Goal: Task Accomplishment & Management: Complete application form

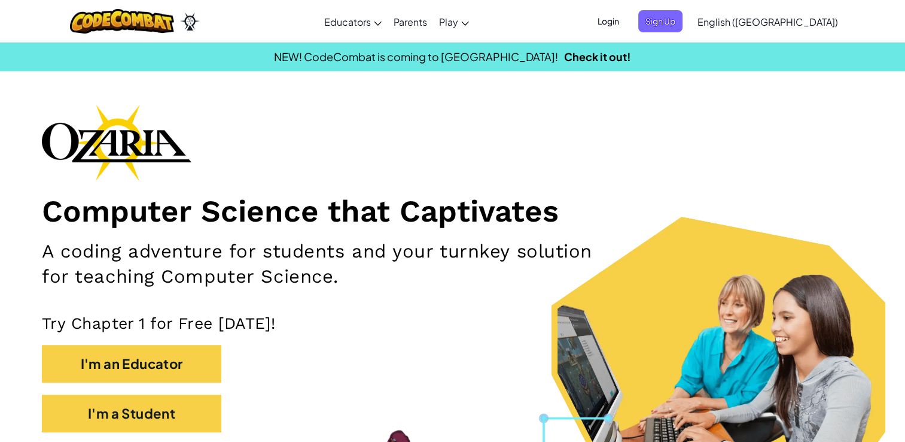
click at [808, 23] on span "English ([GEOGRAPHIC_DATA])" at bounding box center [768, 22] width 141 height 13
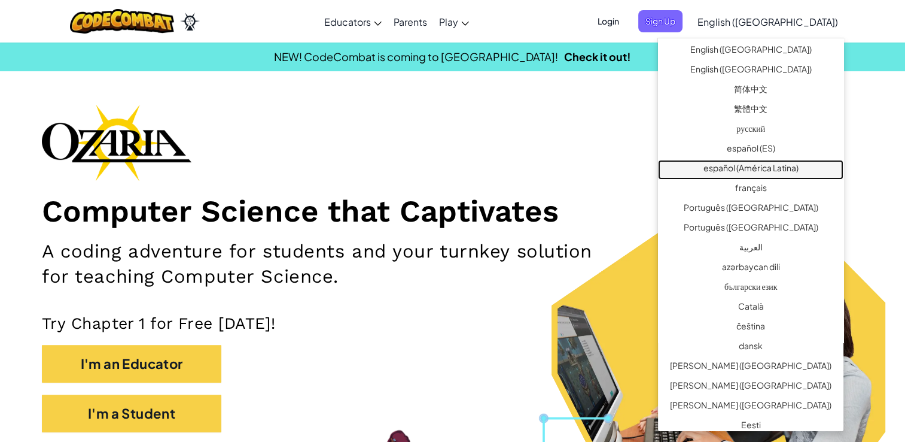
click at [775, 166] on link "español (América Latina)" at bounding box center [750, 170] width 185 height 20
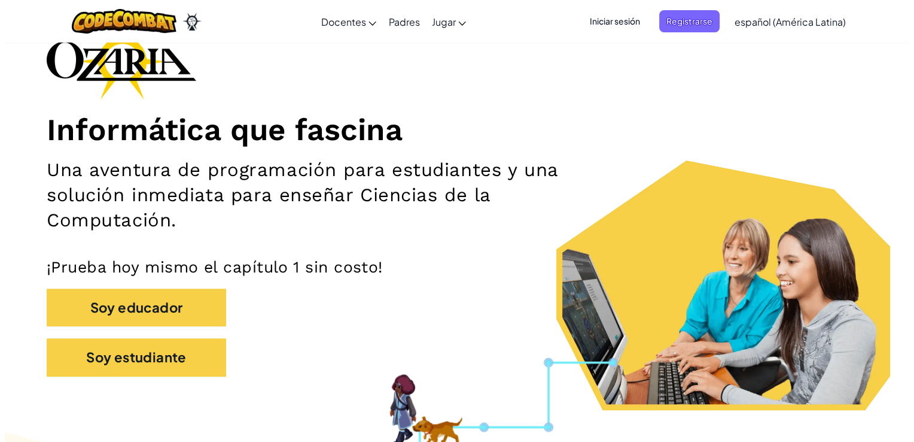
scroll to position [84, 0]
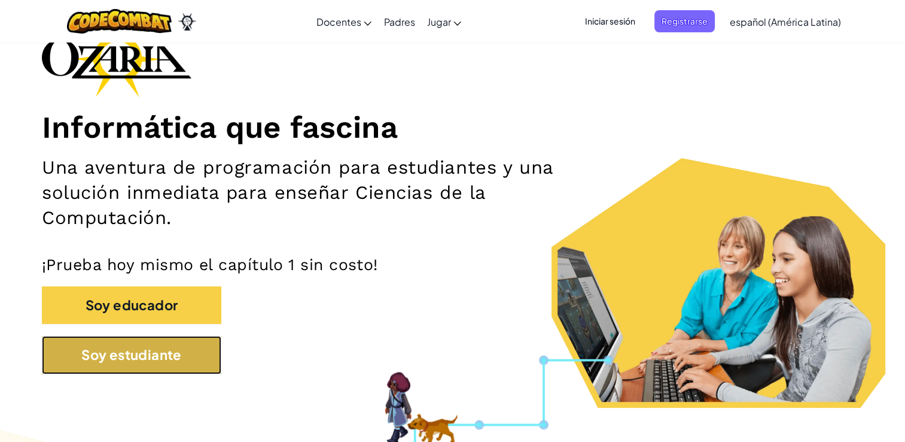
click at [166, 360] on button "Soy estudiante" at bounding box center [131, 355] width 179 height 38
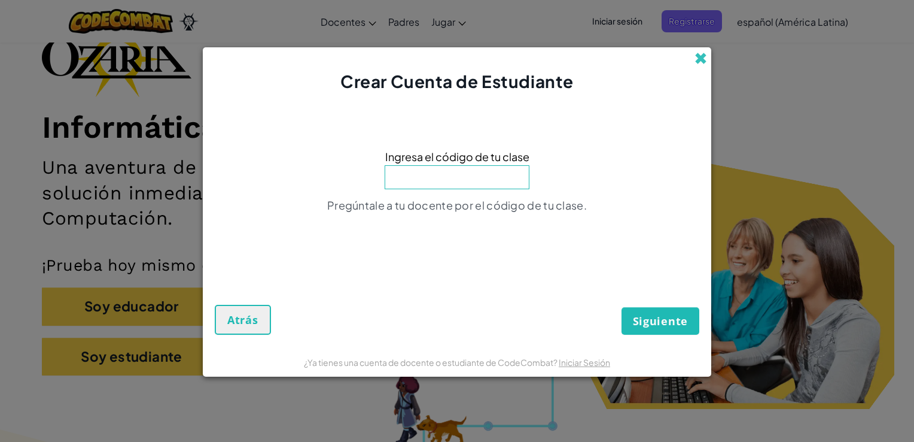
click at [699, 57] on span at bounding box center [701, 58] width 13 height 13
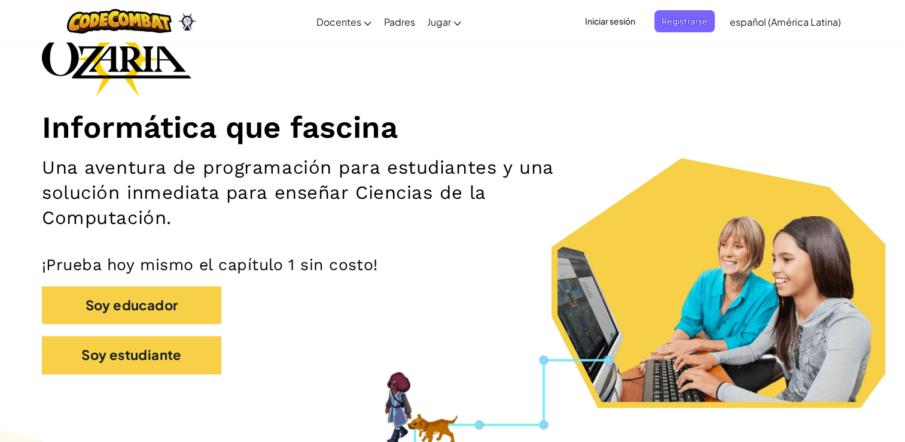
click at [629, 20] on span "Iniciar sesión" at bounding box center [610, 21] width 65 height 22
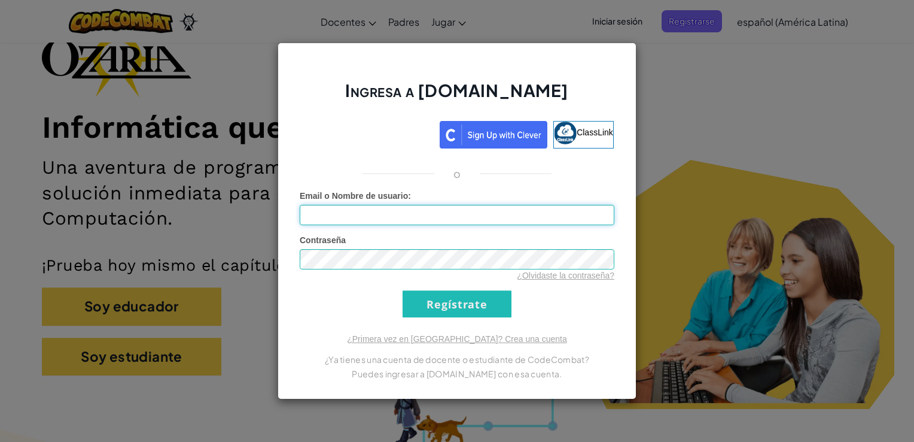
click at [370, 207] on input "Email o Nombre de usuario :" at bounding box center [457, 215] width 315 height 20
type input "Artantic"
click at [403, 290] on input "Regístrate" at bounding box center [457, 303] width 109 height 27
